Goal: Find specific page/section: Find specific page/section

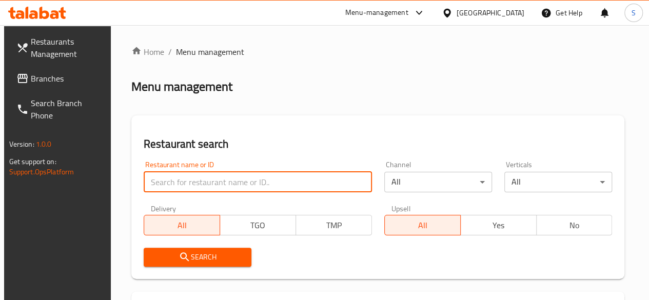
click at [206, 181] on input "search" at bounding box center [258, 182] width 228 height 21
click at [408, 11] on div "Menu-management" at bounding box center [376, 13] width 63 height 12
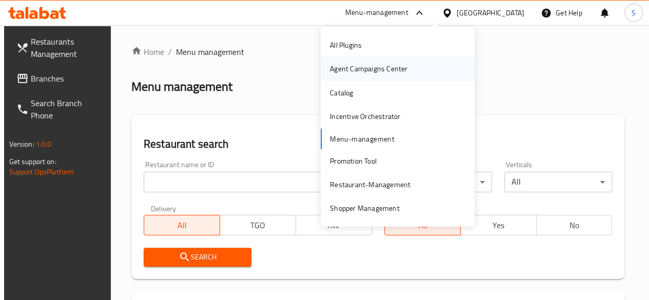
click at [388, 61] on div "Agent Campaigns Center" at bounding box center [369, 69] width 94 height 24
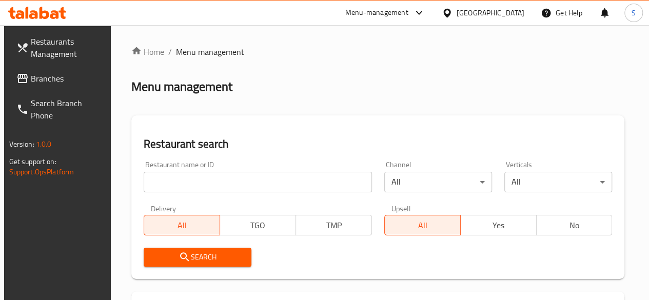
click at [194, 182] on input "search" at bounding box center [258, 182] width 228 height 21
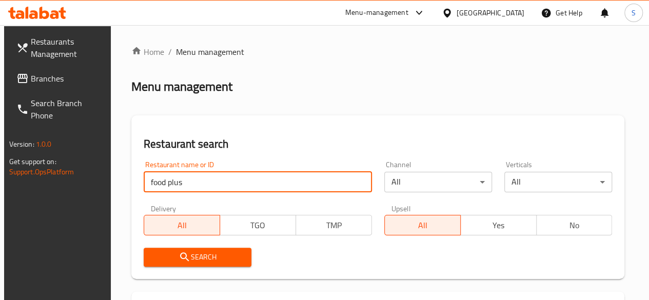
type input "food plus"
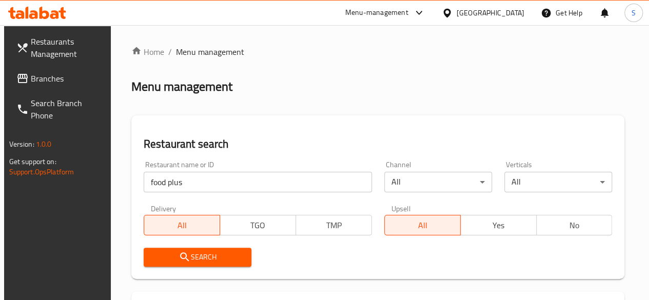
click at [208, 258] on span "Search" at bounding box center [197, 257] width 91 height 13
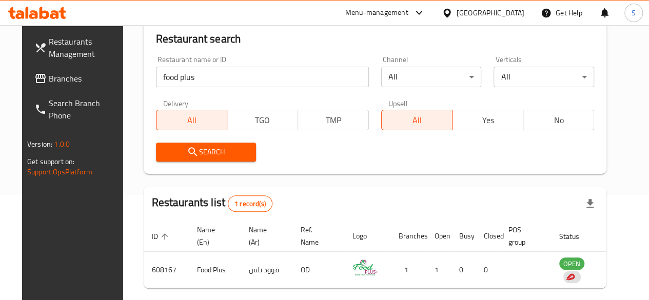
scroll to position [149, 0]
